Goal: Task Accomplishment & Management: Use online tool/utility

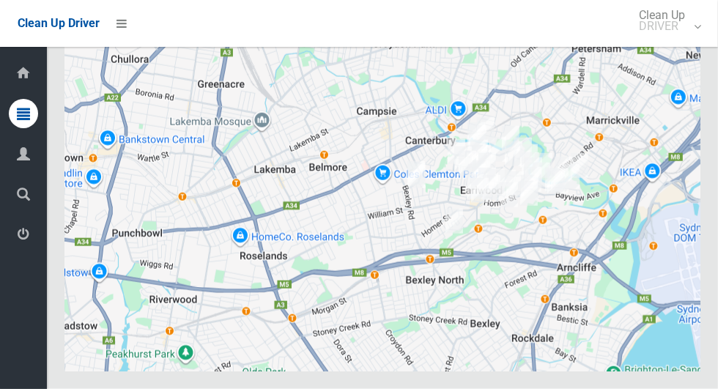
scroll to position [7232, 0]
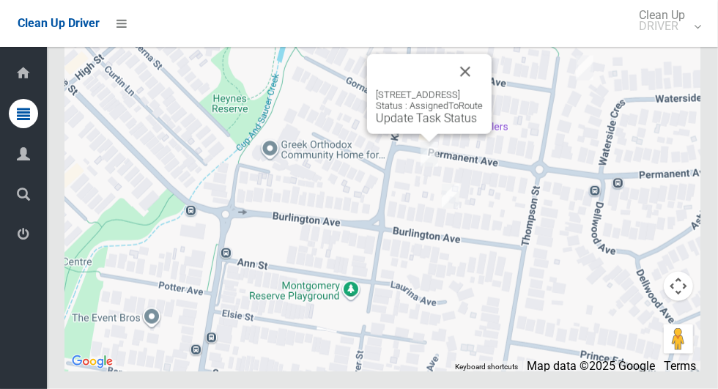
click at [483, 89] on button "Close" at bounding box center [465, 71] width 35 height 35
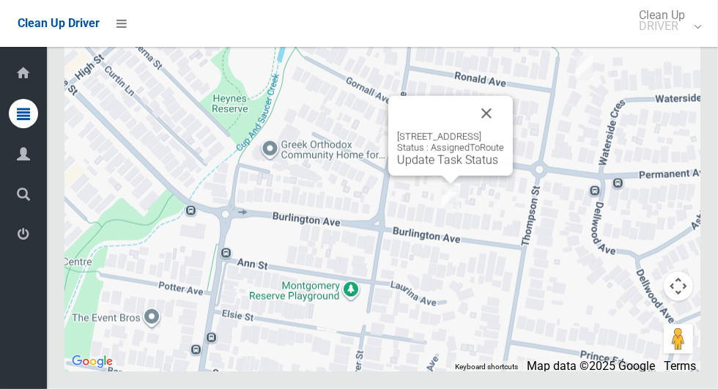
click at [504, 131] on button "Close" at bounding box center [486, 113] width 35 height 35
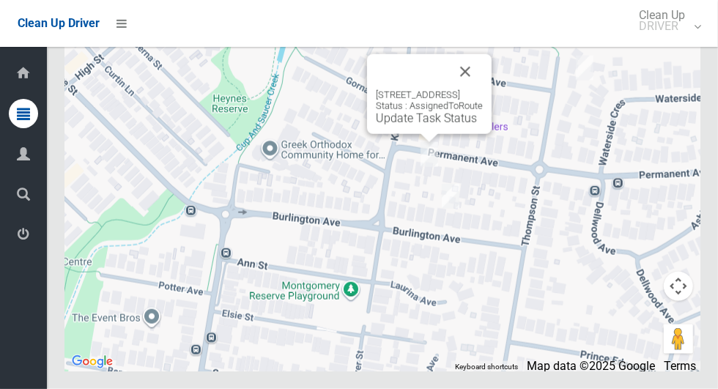
click at [483, 89] on button "Close" at bounding box center [465, 71] width 35 height 35
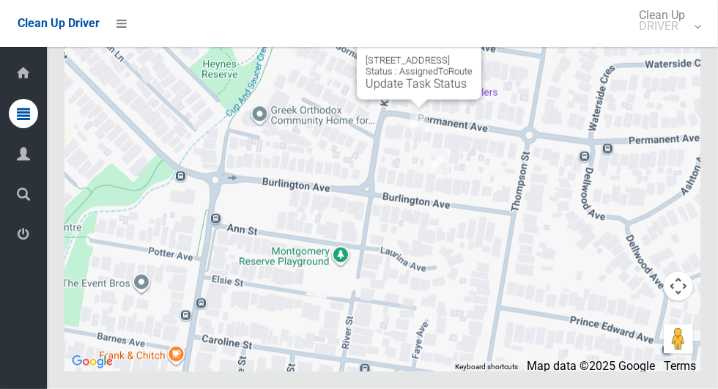
click at [473, 55] on button "Close" at bounding box center [455, 37] width 35 height 35
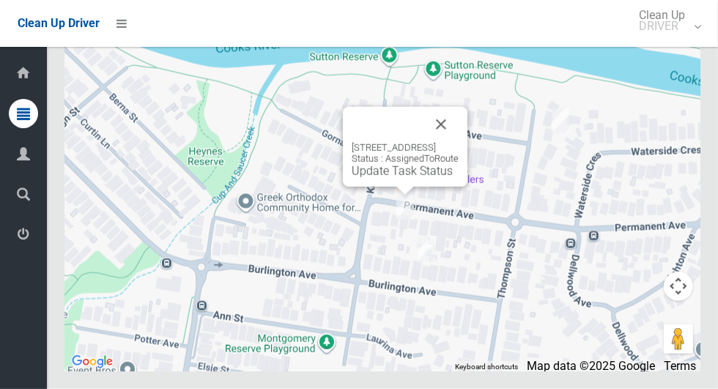
click at [424, 142] on div at bounding box center [388, 124] width 72 height 35
click at [459, 142] on button "Close" at bounding box center [441, 124] width 35 height 35
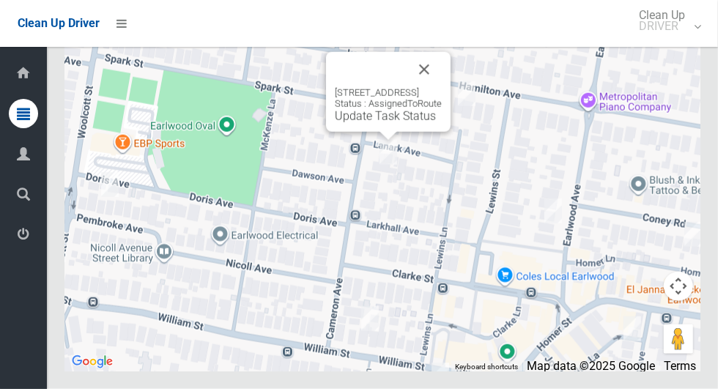
click at [442, 87] on button "Close" at bounding box center [424, 69] width 35 height 35
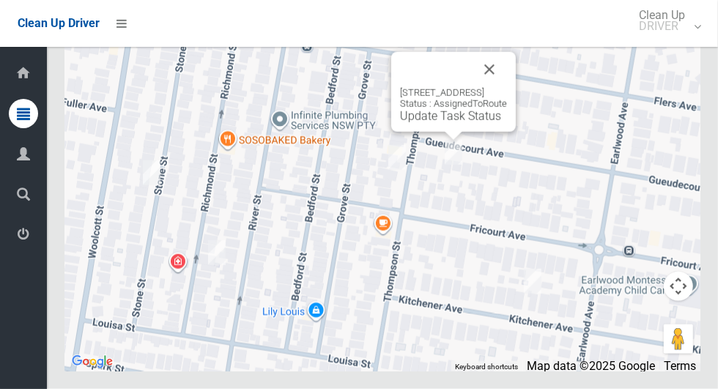
click at [507, 87] on button "Close" at bounding box center [489, 69] width 35 height 35
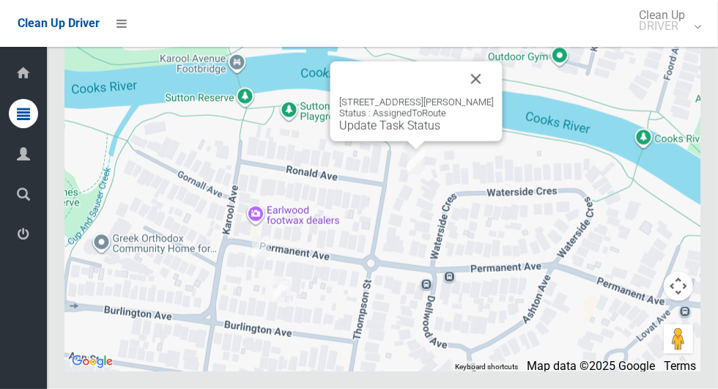
click at [394, 141] on div "[STREET_ADDRESS][PERSON_NAME] Status : AssignedToRoute Update Task Status" at bounding box center [417, 102] width 172 height 80
click at [401, 133] on div "[STREET_ADDRESS][PERSON_NAME] Status : AssignedToRoute Update Task Status" at bounding box center [416, 115] width 155 height 36
click at [397, 133] on div "[STREET_ADDRESS][PERSON_NAME] Status : AssignedToRoute Update Task Status" at bounding box center [416, 115] width 155 height 36
click at [394, 133] on link "Update Task Status" at bounding box center [389, 126] width 101 height 14
